Goal: Use online tool/utility: Utilize a website feature to perform a specific function

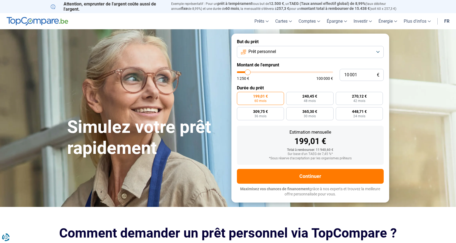
type input "11 250"
type input "11250"
type input "11 500"
type input "11500"
type input "11 750"
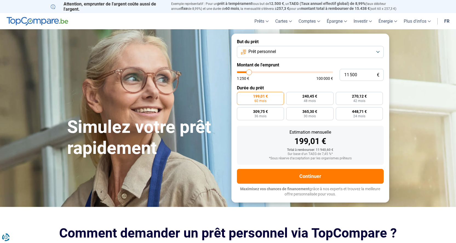
type input "11750"
type input "12 500"
type input "12500"
type input "12 750"
type input "12750"
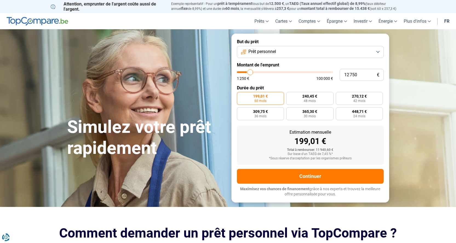
type input "13 500"
type input "13500"
type input "14 250"
type input "14250"
type input "14 500"
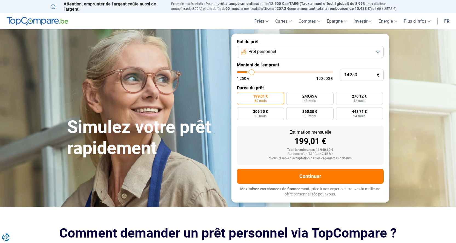
type input "14500"
type input "15 000"
type input "15000"
type input "15 500"
type input "15500"
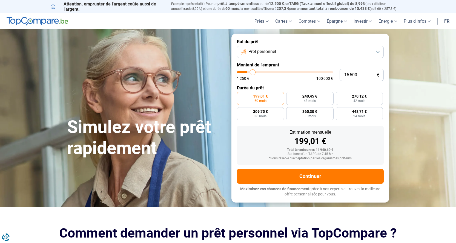
type input "15 750"
type input "15750"
type input "16 250"
type input "16250"
type input "16 500"
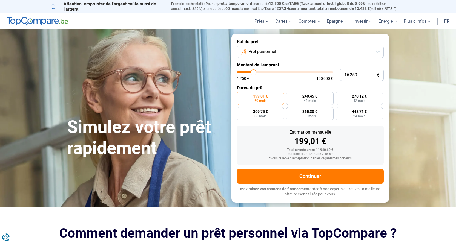
type input "16500"
type input "17 750"
type input "17750"
type input "18 000"
type input "18000"
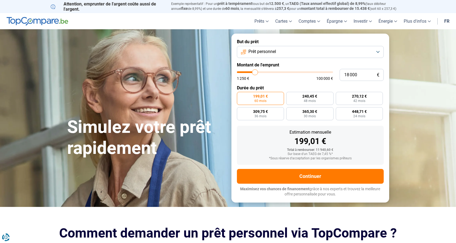
type input "19 250"
drag, startPoint x: 249, startPoint y: 73, endPoint x: 256, endPoint y: 71, distance: 7.6
type input "19250"
click at [256, 71] on input "range" at bounding box center [285, 72] width 96 height 2
radio input "false"
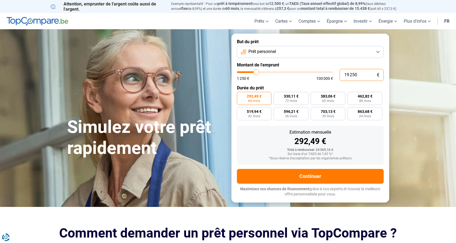
click at [349, 74] on input "19 250" at bounding box center [362, 75] width 44 height 12
type input "1 250"
type input "1250"
type input "18 250"
type input "18250"
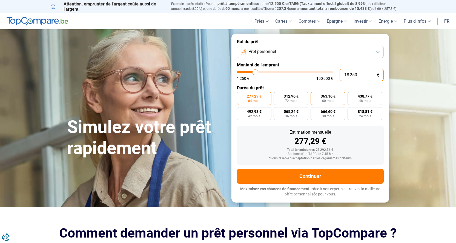
type input "18 250"
click at [326, 97] on span "363,16 €" at bounding box center [328, 96] width 15 height 4
click at [314, 96] on input "363,16 € 60 mois" at bounding box center [313, 94] width 4 height 4
radio input "true"
